Goal: Task Accomplishment & Management: Complete application form

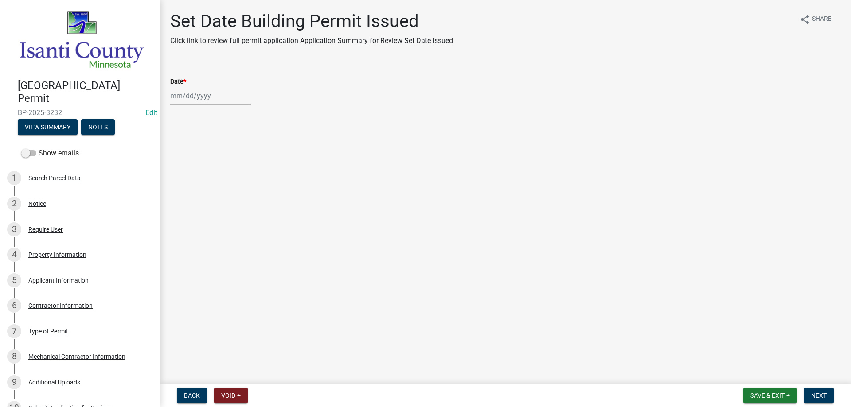
click at [198, 100] on div at bounding box center [210, 96] width 81 height 18
select select "9"
select select "2025"
click at [221, 183] on div "25" at bounding box center [221, 186] width 14 height 14
type input "[DATE]"
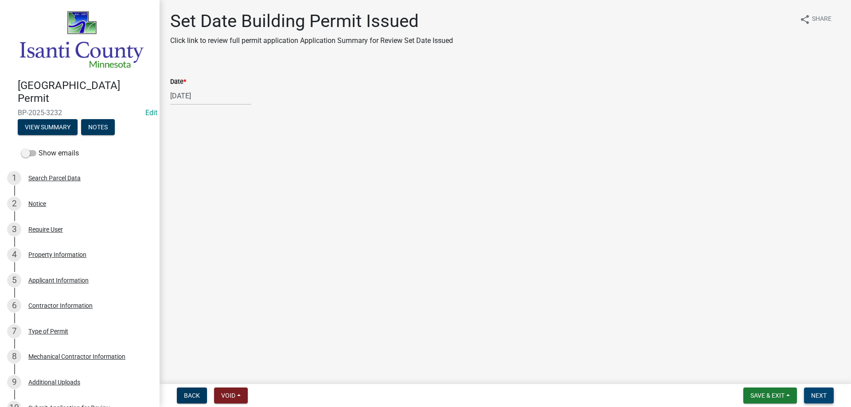
click at [820, 396] on span "Next" at bounding box center [819, 395] width 16 height 7
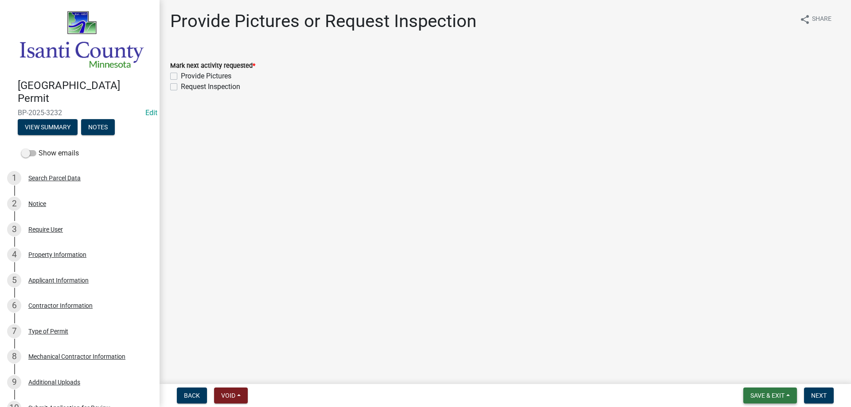
click at [757, 392] on span "Save & Exit" at bounding box center [767, 395] width 34 height 7
click at [746, 368] on button "Save & Exit" at bounding box center [761, 372] width 71 height 21
